Goal: Use online tool/utility: Utilize a website feature to perform a specific function

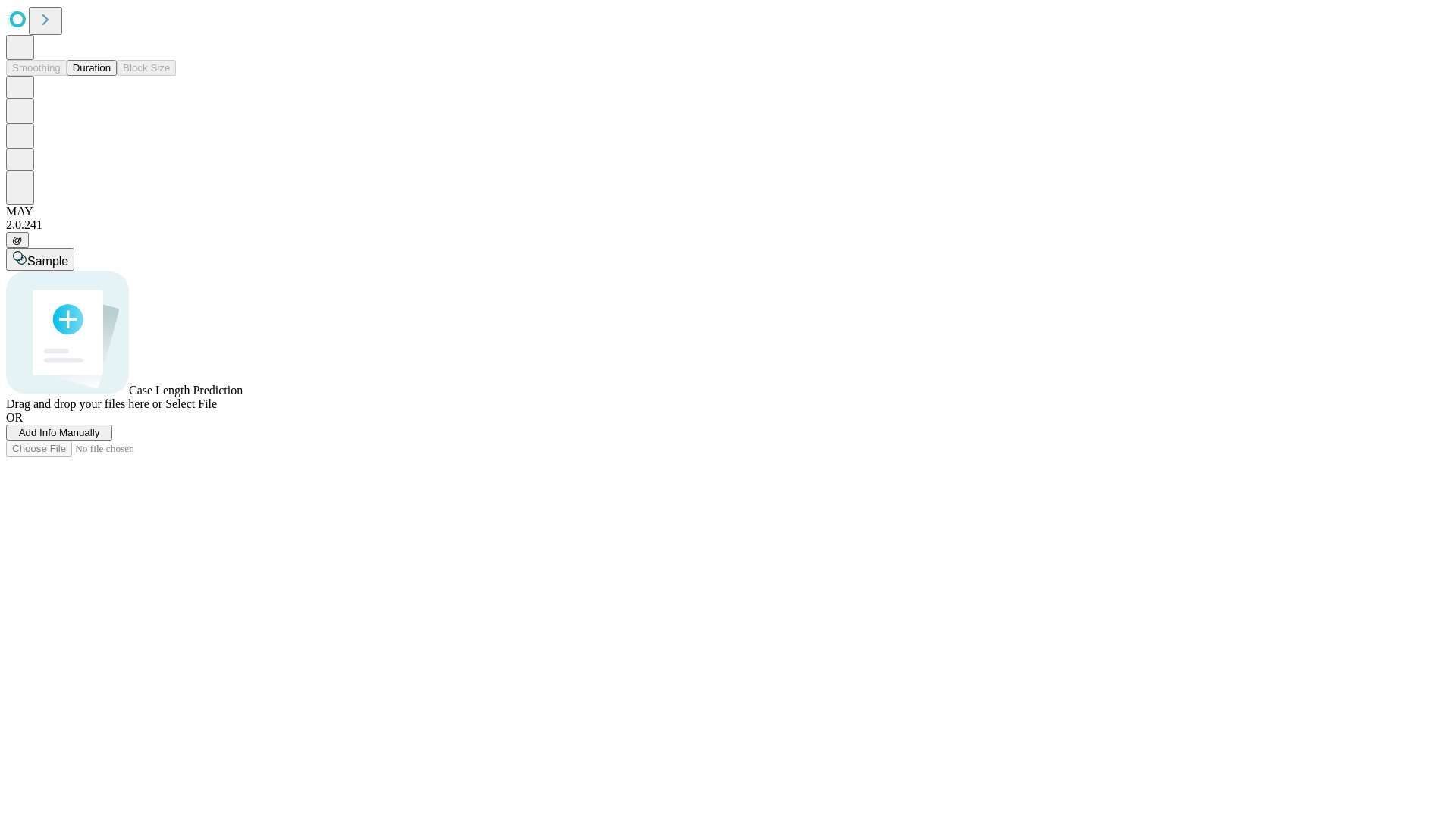
click at [111, 76] on button "Duration" at bounding box center [92, 68] width 50 height 16
click at [100, 439] on span "Add Info Manually" at bounding box center [59, 432] width 81 height 12
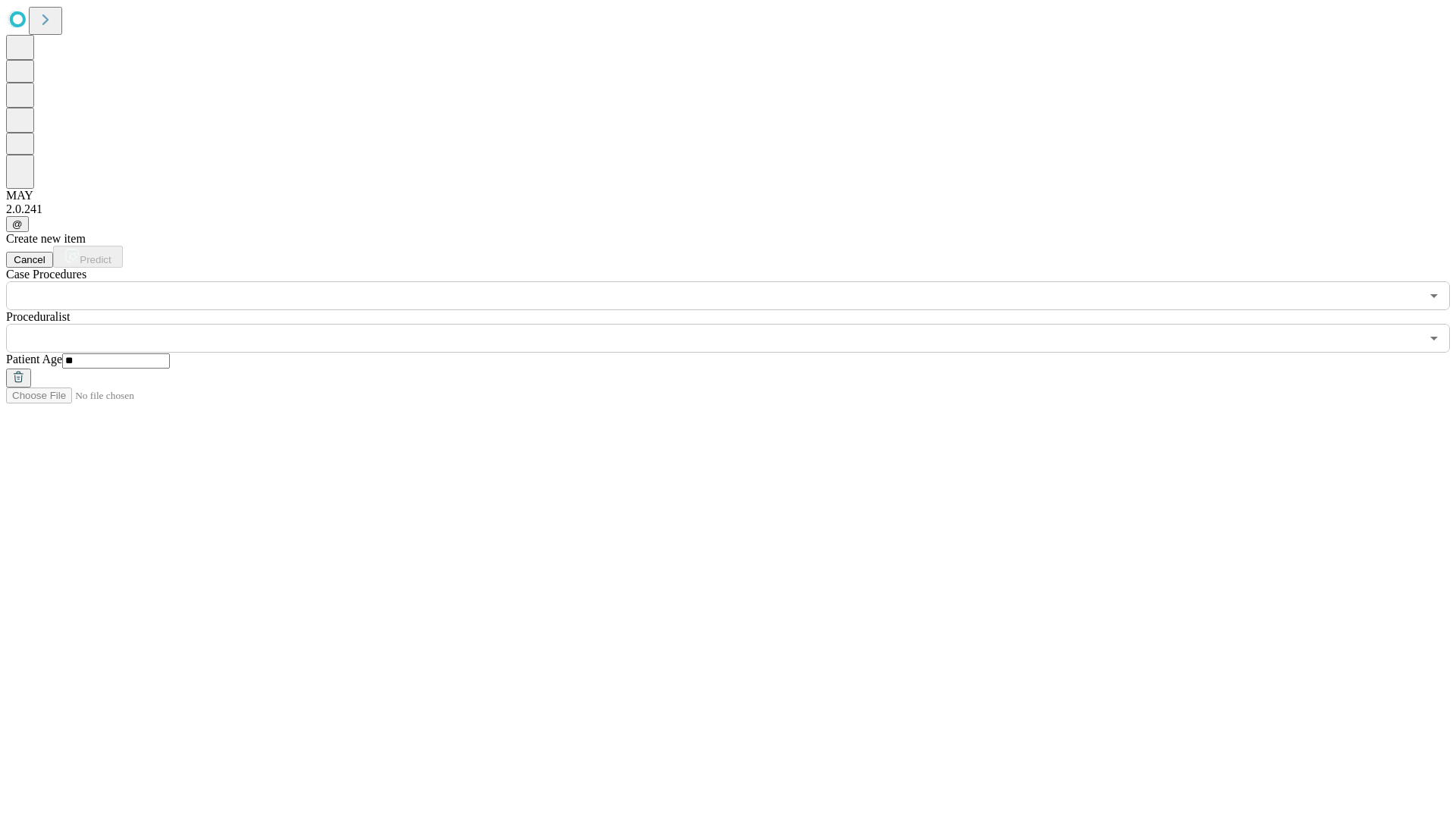
type input "**"
click at [739, 324] on input "text" at bounding box center [713, 339] width 1414 height 29
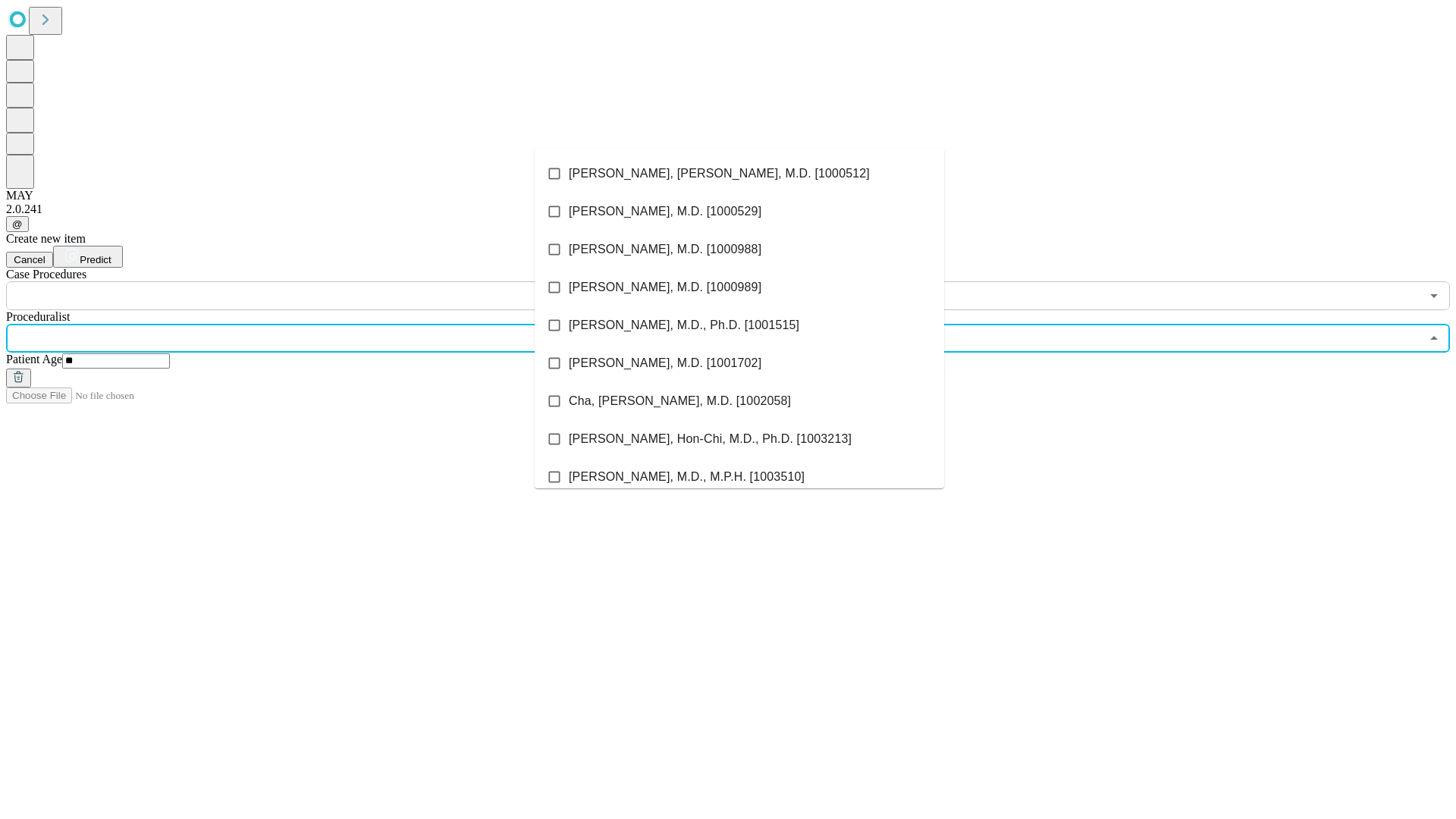
click at [740, 173] on li "[PERSON_NAME], [PERSON_NAME], M.D. [1000512]" at bounding box center [739, 173] width 409 height 38
click at [319, 281] on input "text" at bounding box center [713, 296] width 1414 height 29
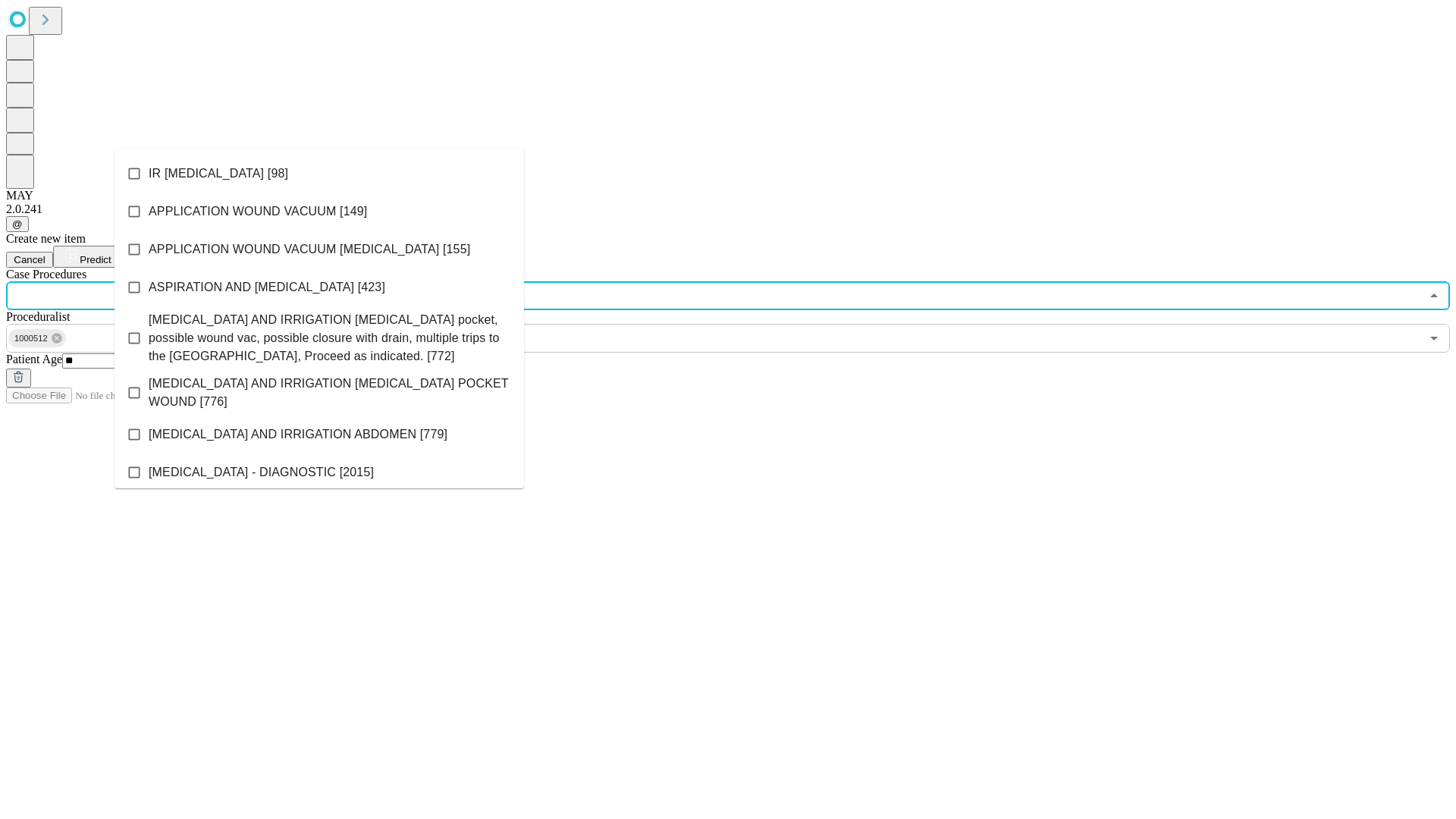
click at [320, 173] on li "IR [MEDICAL_DATA] [98]" at bounding box center [319, 173] width 409 height 38
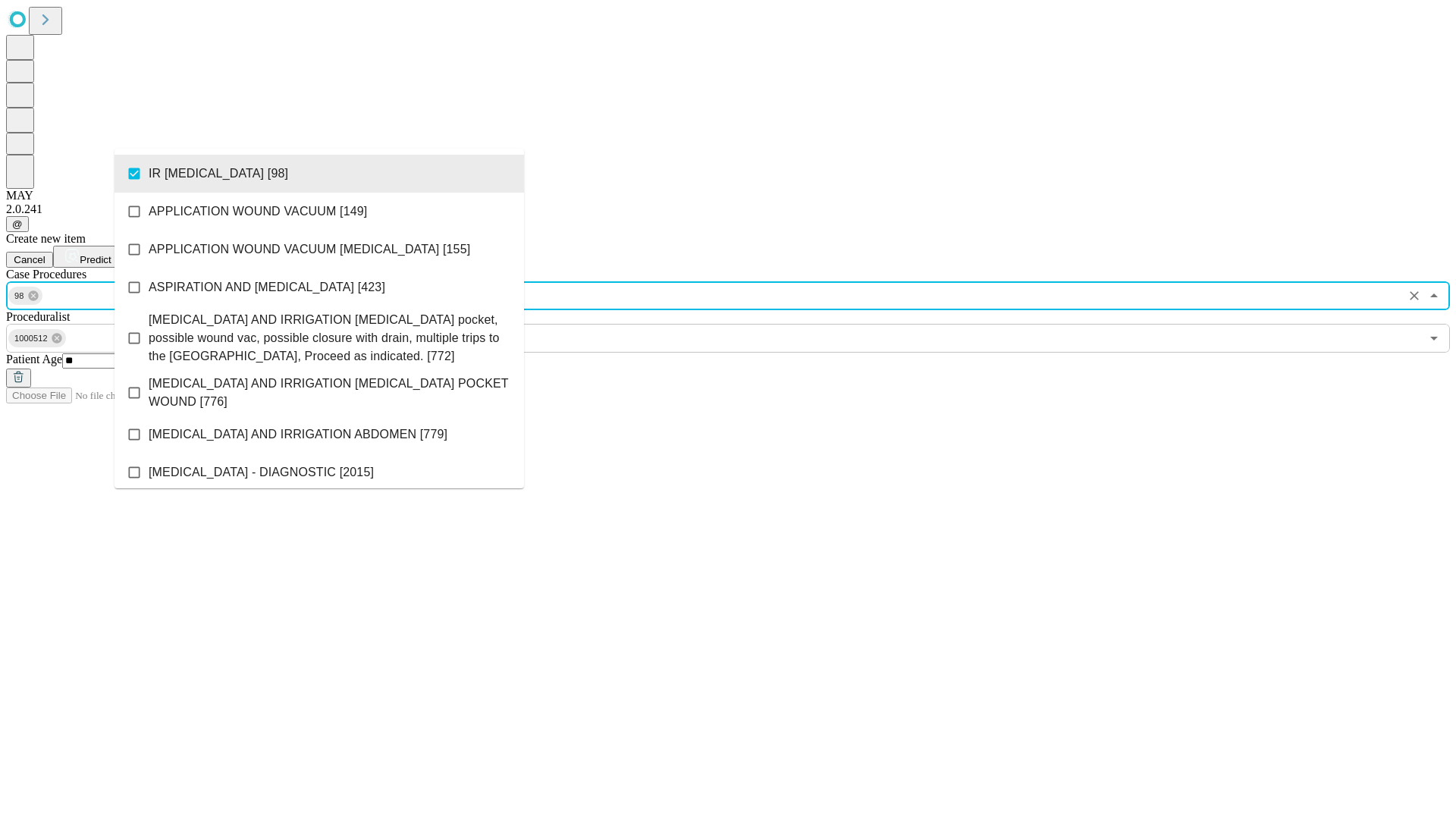
click at [111, 254] on span "Predict" at bounding box center [95, 260] width 31 height 12
